Goal: Task Accomplishment & Management: Use online tool/utility

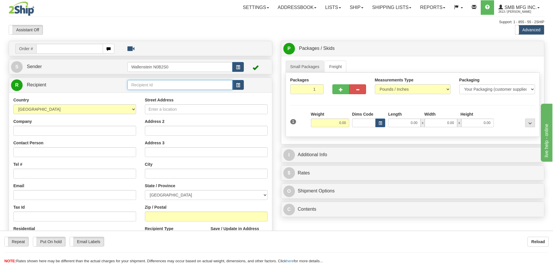
click at [146, 86] on input "text" at bounding box center [179, 85] width 105 height 10
click at [145, 109] on div "ONWA01" at bounding box center [179, 109] width 100 height 6
type input "ONWA01"
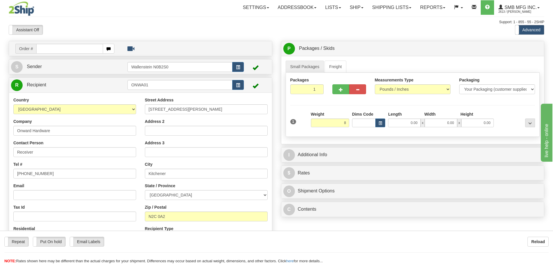
type input "8.00"
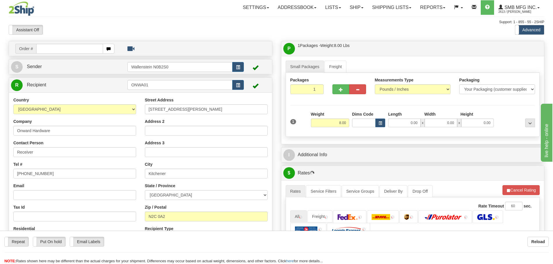
click at [362, 133] on div "Packages 1 1 Measurements Type" at bounding box center [413, 105] width 254 height 64
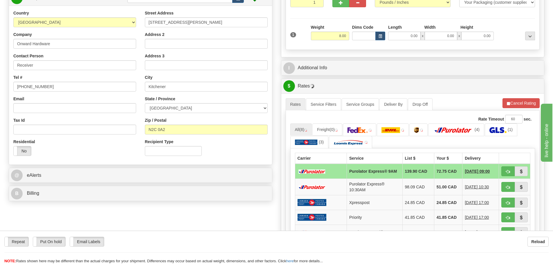
scroll to position [116, 0]
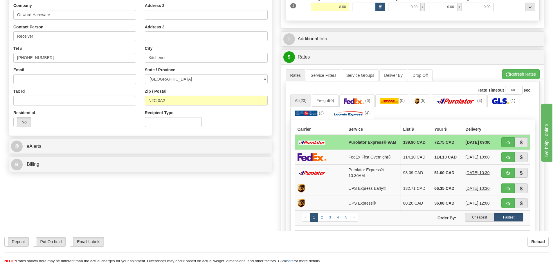
click at [479, 220] on label "Cheapest" at bounding box center [479, 217] width 29 height 9
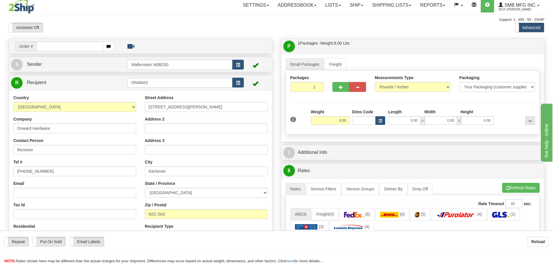
scroll to position [0, 0]
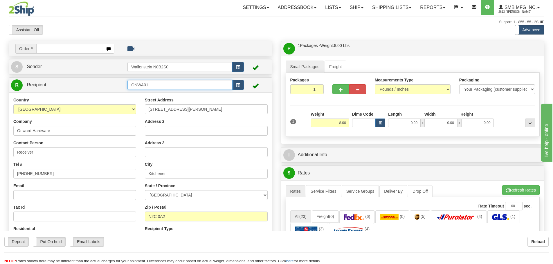
drag, startPoint x: 155, startPoint y: 85, endPoint x: 94, endPoint y: 78, distance: 61.7
click at [94, 78] on div "R Recipient ONWA01" at bounding box center [140, 85] width 263 height 15
drag, startPoint x: 198, startPoint y: 113, endPoint x: 110, endPoint y: 108, distance: 88.0
click at [110, 108] on div "Country [GEOGRAPHIC_DATA] [GEOGRAPHIC_DATA] [GEOGRAPHIC_DATA] [GEOGRAPHIC_DATA]…" at bounding box center [140, 172] width 263 height 150
drag, startPoint x: 175, startPoint y: 175, endPoint x: 120, endPoint y: 170, distance: 55.4
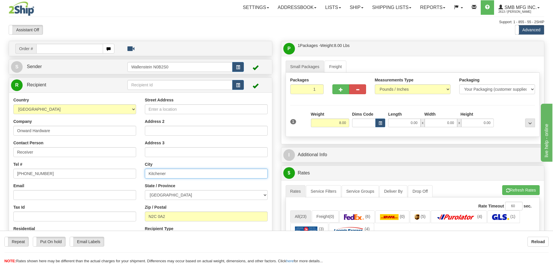
click at [120, 170] on div "Country [GEOGRAPHIC_DATA] [GEOGRAPHIC_DATA] [GEOGRAPHIC_DATA] [GEOGRAPHIC_DATA]…" at bounding box center [140, 172] width 263 height 150
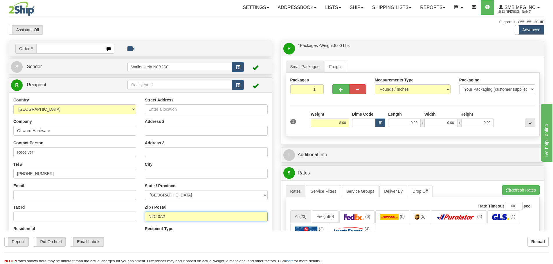
drag, startPoint x: 170, startPoint y: 216, endPoint x: 115, endPoint y: 212, distance: 55.3
click at [115, 213] on div "Country [GEOGRAPHIC_DATA] [GEOGRAPHIC_DATA] [GEOGRAPHIC_DATA] [GEOGRAPHIC_DATA]…" at bounding box center [140, 172] width 263 height 150
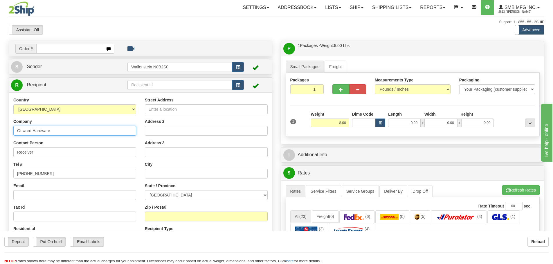
drag, startPoint x: 57, startPoint y: 131, endPoint x: -6, endPoint y: 119, distance: 64.8
click at [0, 119] on html "Training Course Close Toggle navigation Settings Shipping Preferences New Sende…" at bounding box center [276, 132] width 553 height 264
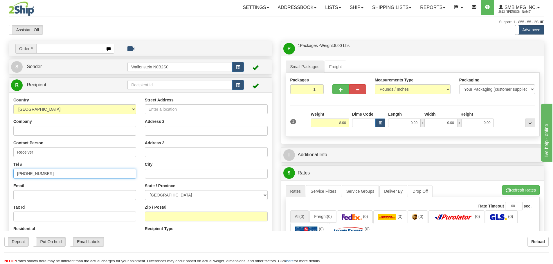
drag, startPoint x: 51, startPoint y: 175, endPoint x: -8, endPoint y: 168, distance: 59.0
click at [0, 168] on html "Training Course Close Toggle navigation Settings Shipping Preferences New Sende…" at bounding box center [276, 132] width 553 height 264
click at [158, 110] on input "Street Address" at bounding box center [206, 109] width 123 height 10
type input "[STREET_ADDRESS]"
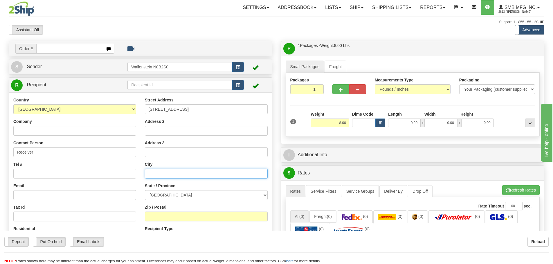
type input "[GEOGRAPHIC_DATA]"
type input "L4K 5V4"
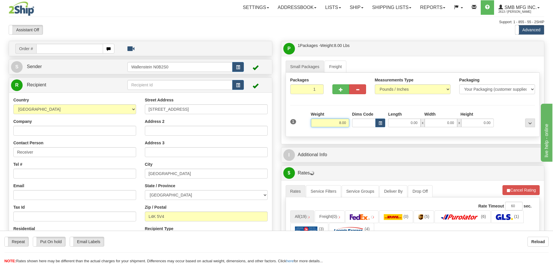
click at [335, 124] on input "8.00" at bounding box center [330, 123] width 38 height 9
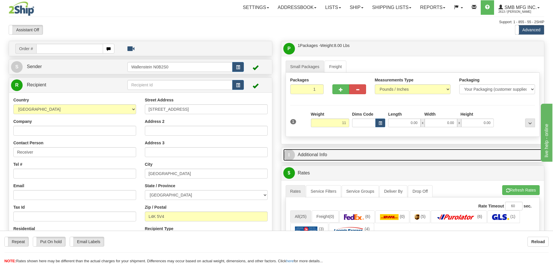
type input "11.00"
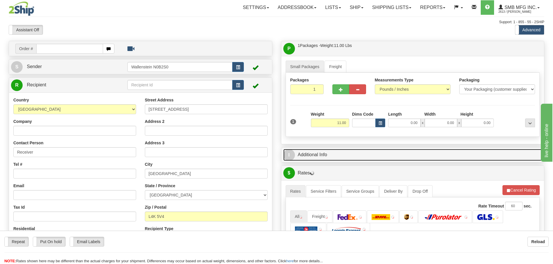
click at [385, 149] on link "I Additional Info" at bounding box center [412, 155] width 259 height 12
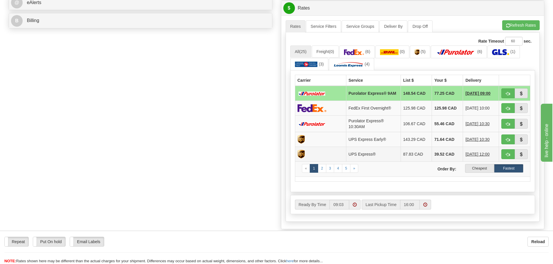
scroll to position [261, 0]
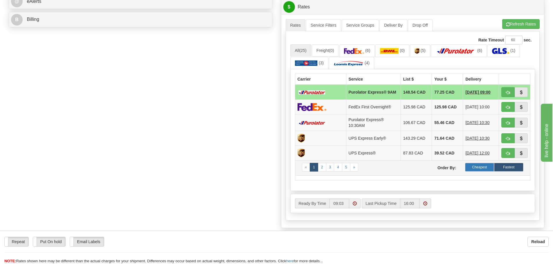
click at [476, 170] on label "Cheapest" at bounding box center [479, 167] width 29 height 9
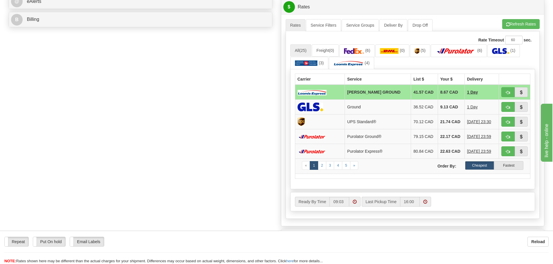
click at [207, 126] on div "Order # S Sender" at bounding box center [276, 23] width 544 height 486
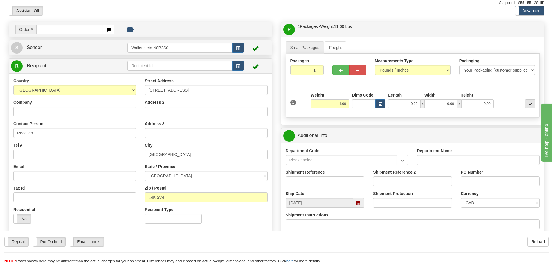
scroll to position [0, 0]
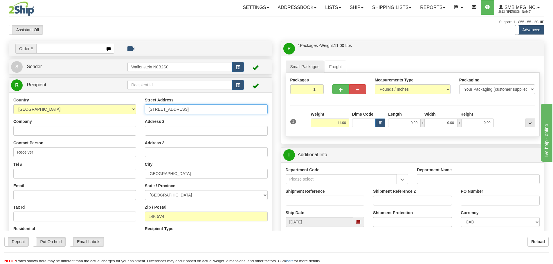
drag, startPoint x: 207, startPoint y: 113, endPoint x: 137, endPoint y: 113, distance: 70.2
click at [137, 113] on div "Country [GEOGRAPHIC_DATA] [GEOGRAPHIC_DATA] [GEOGRAPHIC_DATA] [GEOGRAPHIC_DATA]…" at bounding box center [140, 172] width 263 height 150
type input "[STREET_ADDRESS][PERSON_NAME]"
click at [174, 173] on input "[GEOGRAPHIC_DATA]" at bounding box center [206, 174] width 123 height 10
type input "Markham"
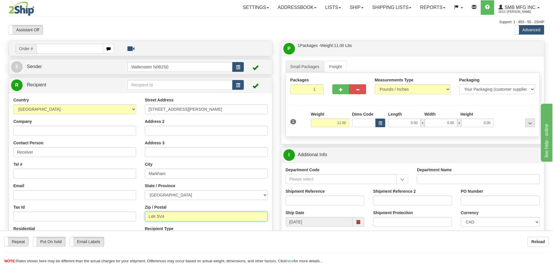
click at [176, 219] on input "L4K 5V4" at bounding box center [206, 217] width 123 height 10
type input "L6G 1B5"
click at [309, 88] on input "1" at bounding box center [307, 89] width 34 height 10
type input "3"
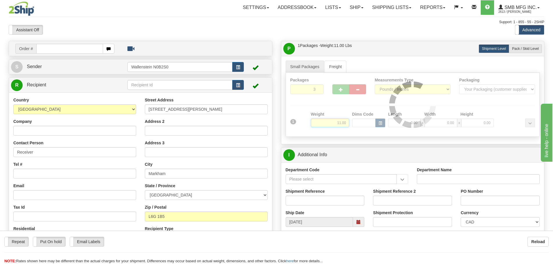
click at [334, 124] on div "Packages 3 1 Measurements Type" at bounding box center [413, 105] width 254 height 64
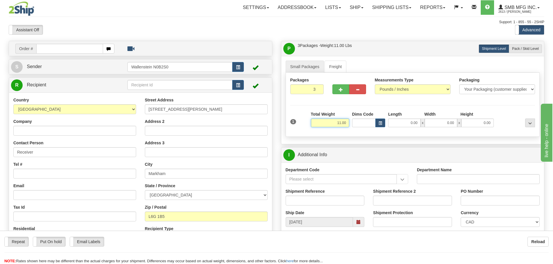
click at [332, 123] on input "11.00" at bounding box center [330, 123] width 38 height 9
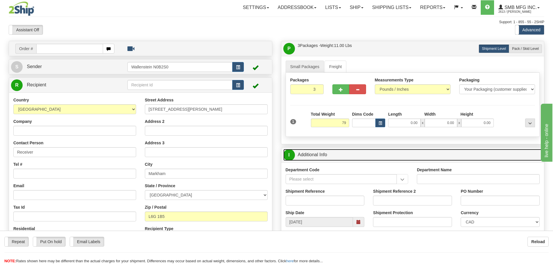
type input "79.00"
click at [368, 154] on link "I Additional Info" at bounding box center [412, 155] width 259 height 12
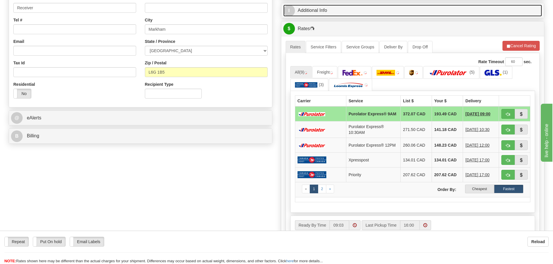
scroll to position [145, 0]
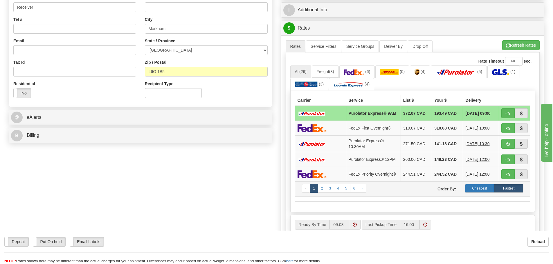
click at [480, 191] on label "Cheapest" at bounding box center [479, 188] width 29 height 9
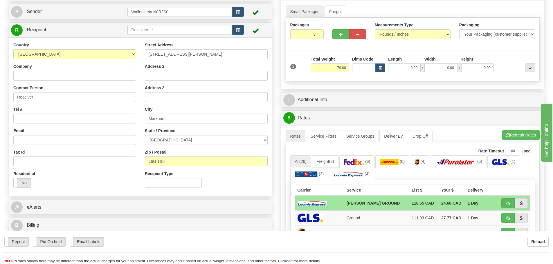
scroll to position [0, 0]
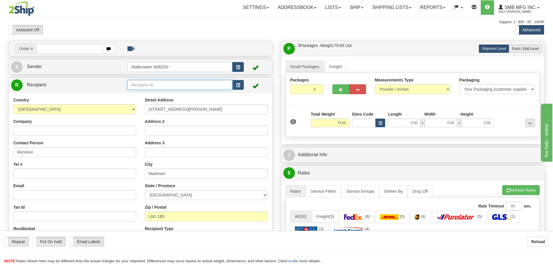
click at [136, 86] on input "text" at bounding box center [179, 85] width 105 height 10
click at [140, 93] on div "ONYX01" at bounding box center [179, 94] width 100 height 6
type input "ONYX01"
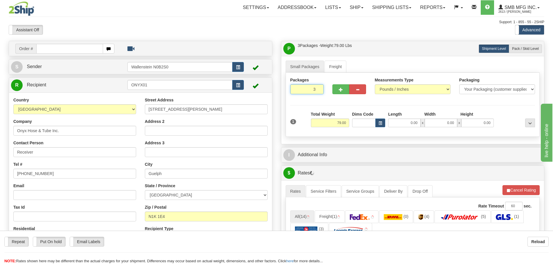
click at [306, 90] on input "3" at bounding box center [307, 89] width 34 height 10
click at [306, 89] on input "3" at bounding box center [307, 89] width 34 height 10
type input "10"
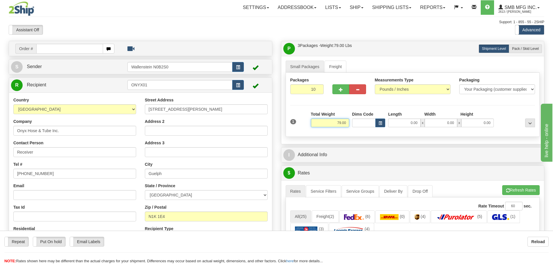
click at [333, 124] on div "Packages 10 1 Measurements Type" at bounding box center [413, 105] width 254 height 64
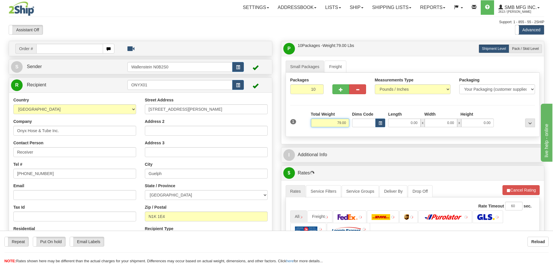
click at [335, 124] on input "79.00" at bounding box center [330, 123] width 38 height 9
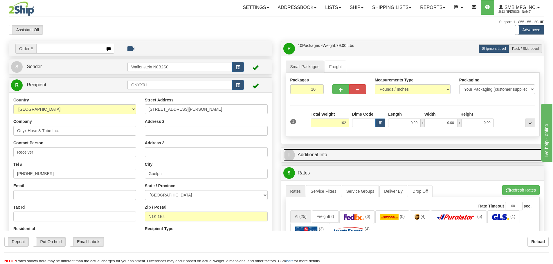
type input "102.00"
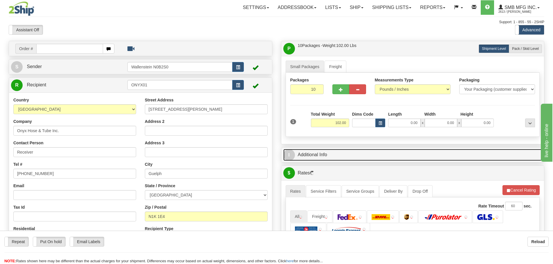
click at [384, 158] on link "I Additional Info" at bounding box center [412, 155] width 259 height 12
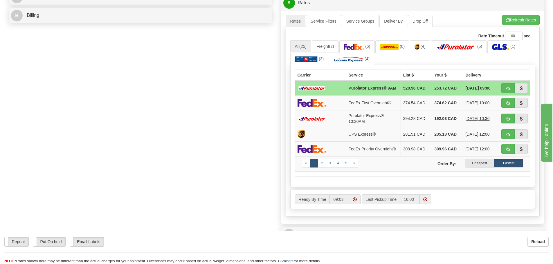
scroll to position [290, 0]
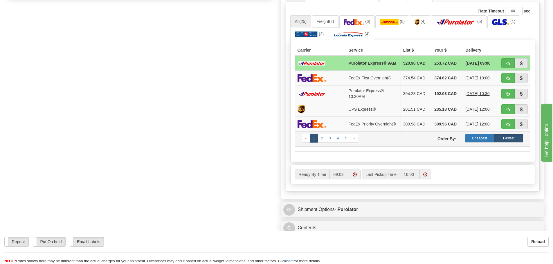
click at [479, 142] on label "Cheapest" at bounding box center [479, 138] width 29 height 9
